Goal: Find specific page/section: Find specific page/section

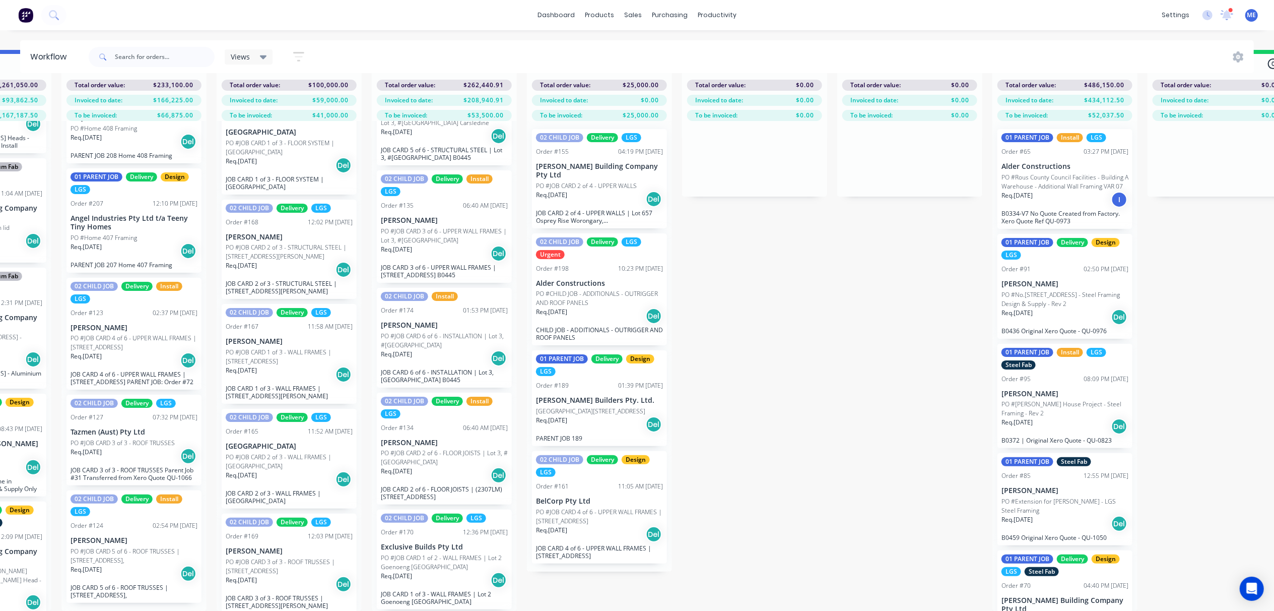
click at [879, 311] on div "Submitted 1 Status colour #FF69B4 hex #FF69B4 Save Cancel Summaries Total order…" at bounding box center [763, 330] width 2703 height 561
click at [817, 325] on div "Submitted 1 Status colour #FF69B4 hex #FF69B4 Save Cancel Summaries Total order…" at bounding box center [763, 330] width 2703 height 561
click at [817, 333] on div "Submitted 1 Status colour #FF69B4 hex #FF69B4 Save Cancel Summaries Total order…" at bounding box center [763, 330] width 2703 height 561
click at [800, 330] on div "Submitted 1 Status colour #FF69B4 hex #FF69B4 Save Cancel Summaries Total order…" at bounding box center [763, 330] width 2703 height 561
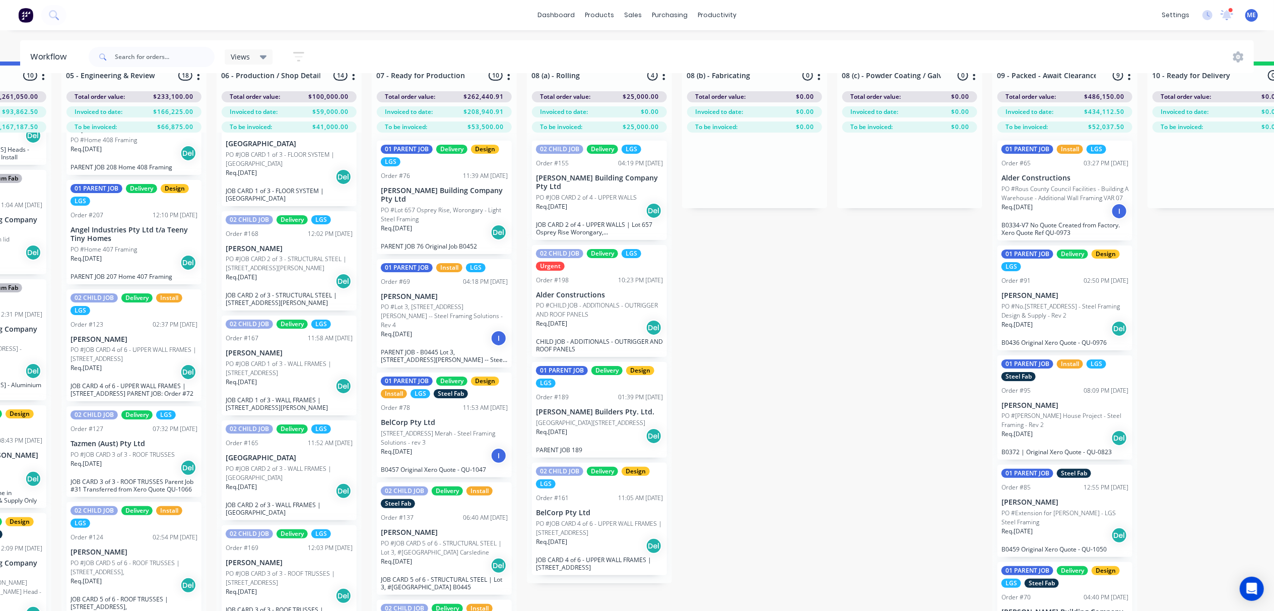
scroll to position [0, 581]
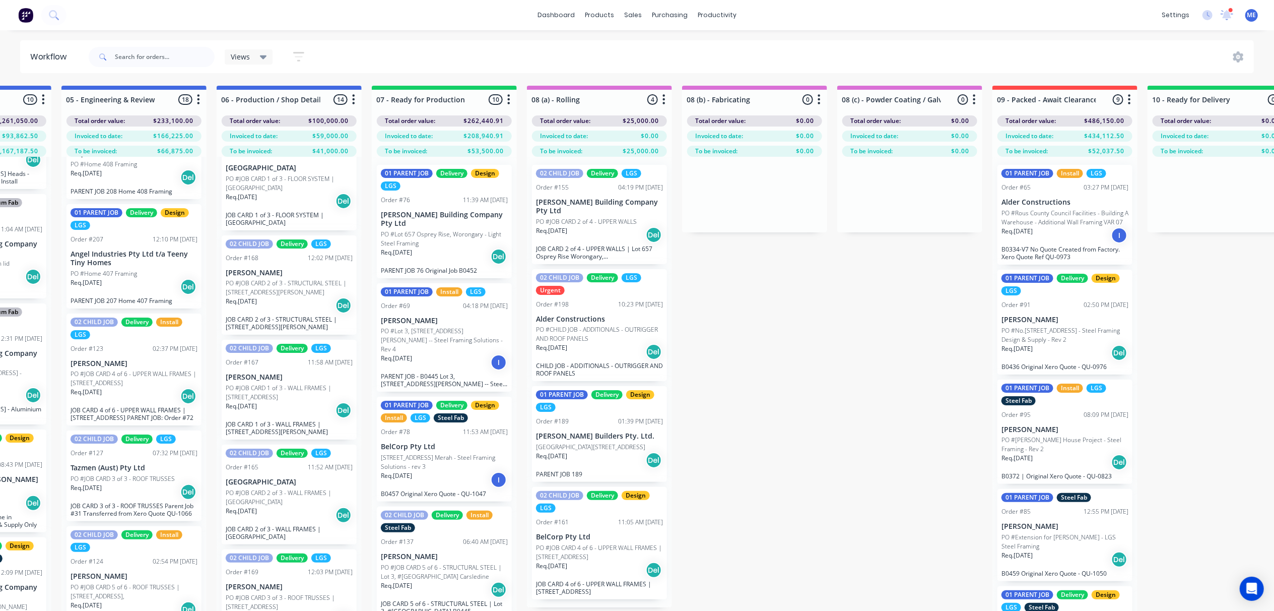
drag, startPoint x: 758, startPoint y: 351, endPoint x: 766, endPoint y: 351, distance: 7.6
click at [766, 352] on div "Submitted 1 Status colour #FF69B4 hex #FF69B4 Save Cancel Summaries Total order…" at bounding box center [763, 366] width 2703 height 561
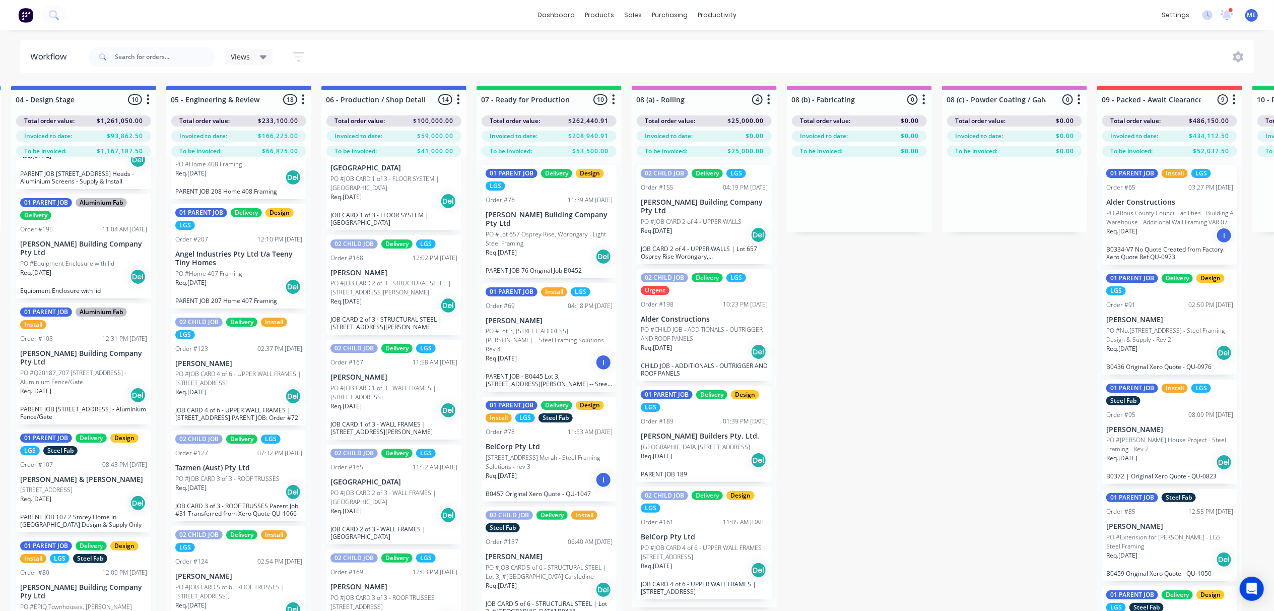
scroll to position [0, 480]
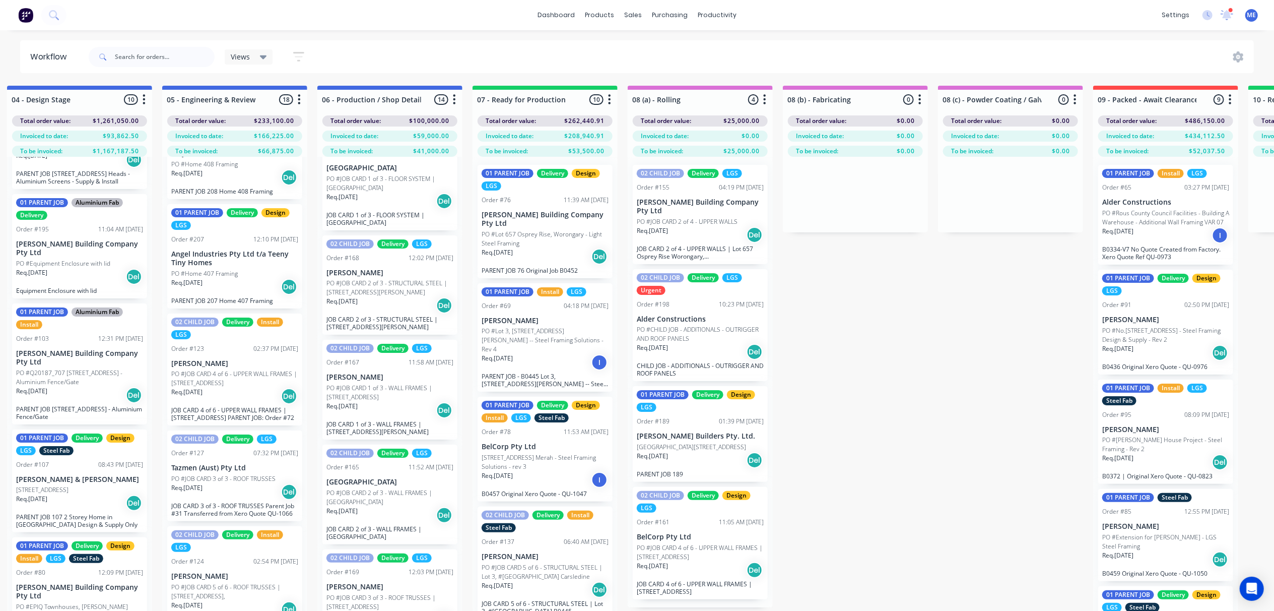
click at [979, 347] on div "Submitted 1 Status colour #FF69B4 hex #FF69B4 Save Cancel Summaries Total order…" at bounding box center [863, 366] width 2703 height 561
click at [726, 15] on div "productivity" at bounding box center [717, 15] width 49 height 15
click at [738, 63] on link "Planner" at bounding box center [757, 68] width 134 height 20
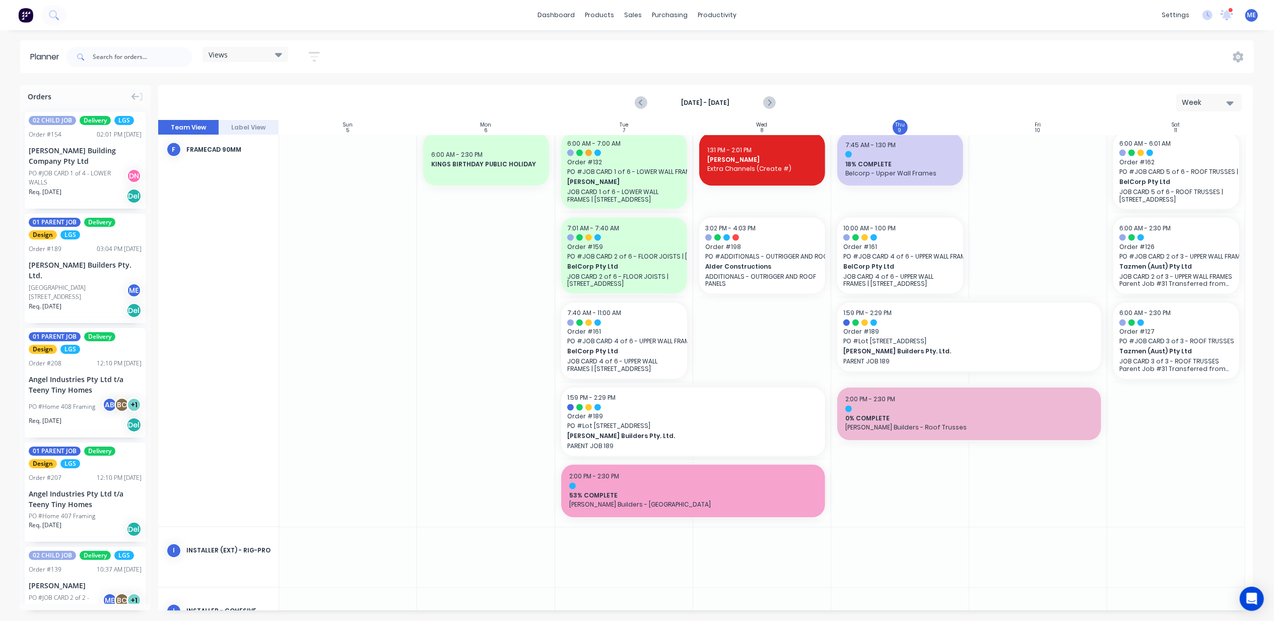
scroll to position [1679, 0]
